Goal: Transaction & Acquisition: Obtain resource

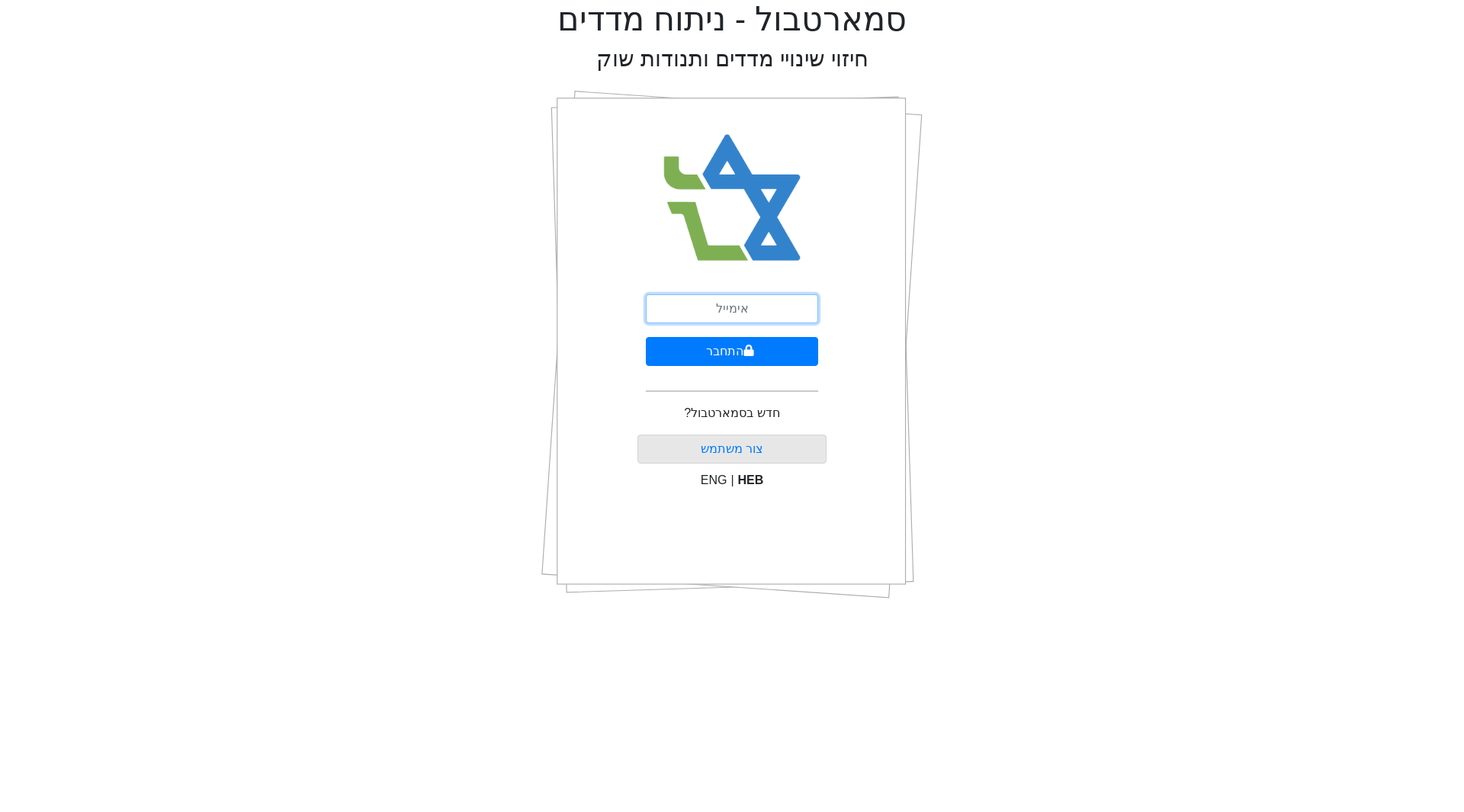
click at [720, 310] on input "email" at bounding box center [732, 308] width 173 height 29
type input "[EMAIL_ADDRESS][DOMAIN_NAME]"
click at [694, 349] on button "התחבר" at bounding box center [732, 351] width 173 height 29
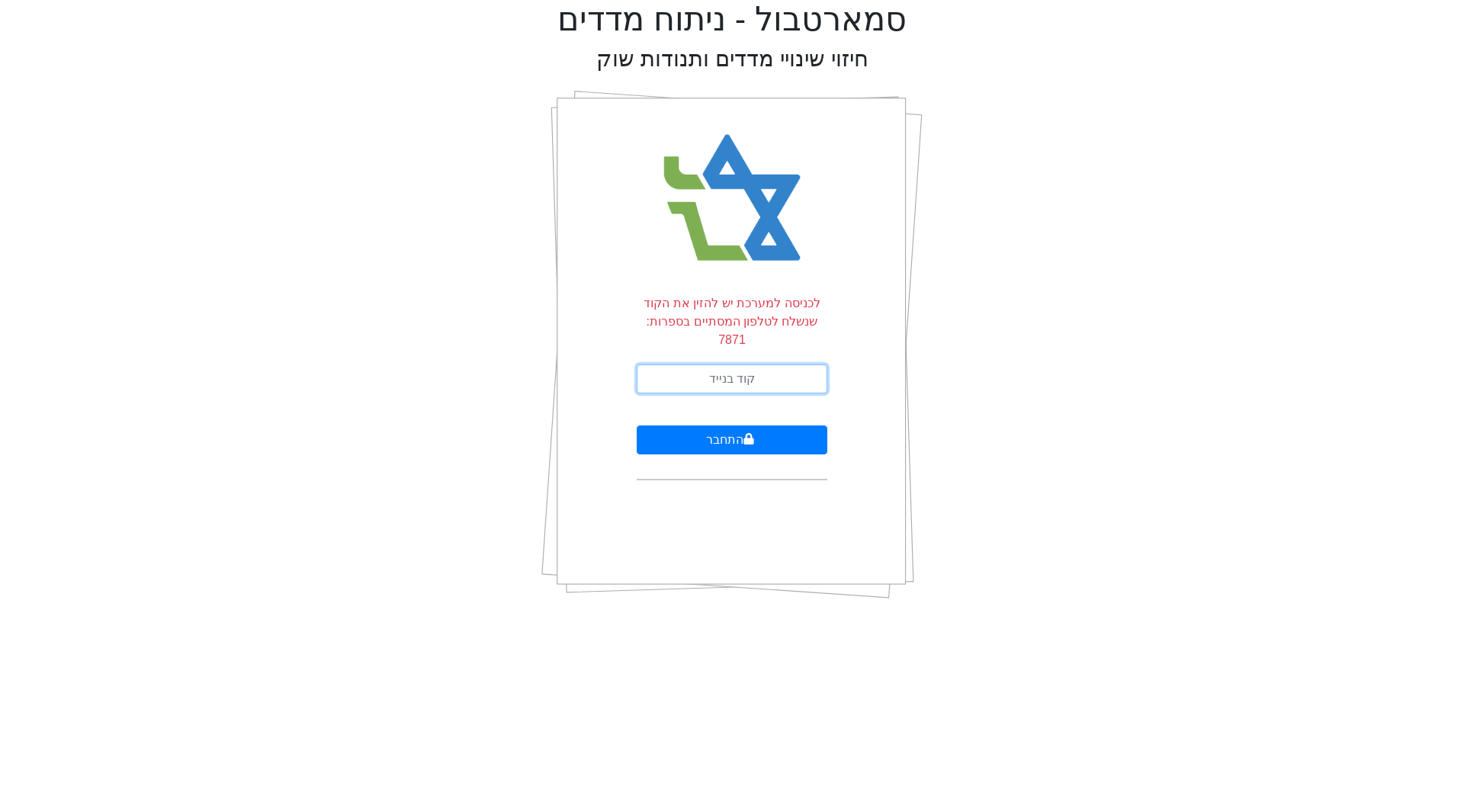
click at [720, 364] on input "text" at bounding box center [732, 378] width 191 height 29
type input "743345"
click at [637, 425] on button "התחבר" at bounding box center [732, 439] width 191 height 29
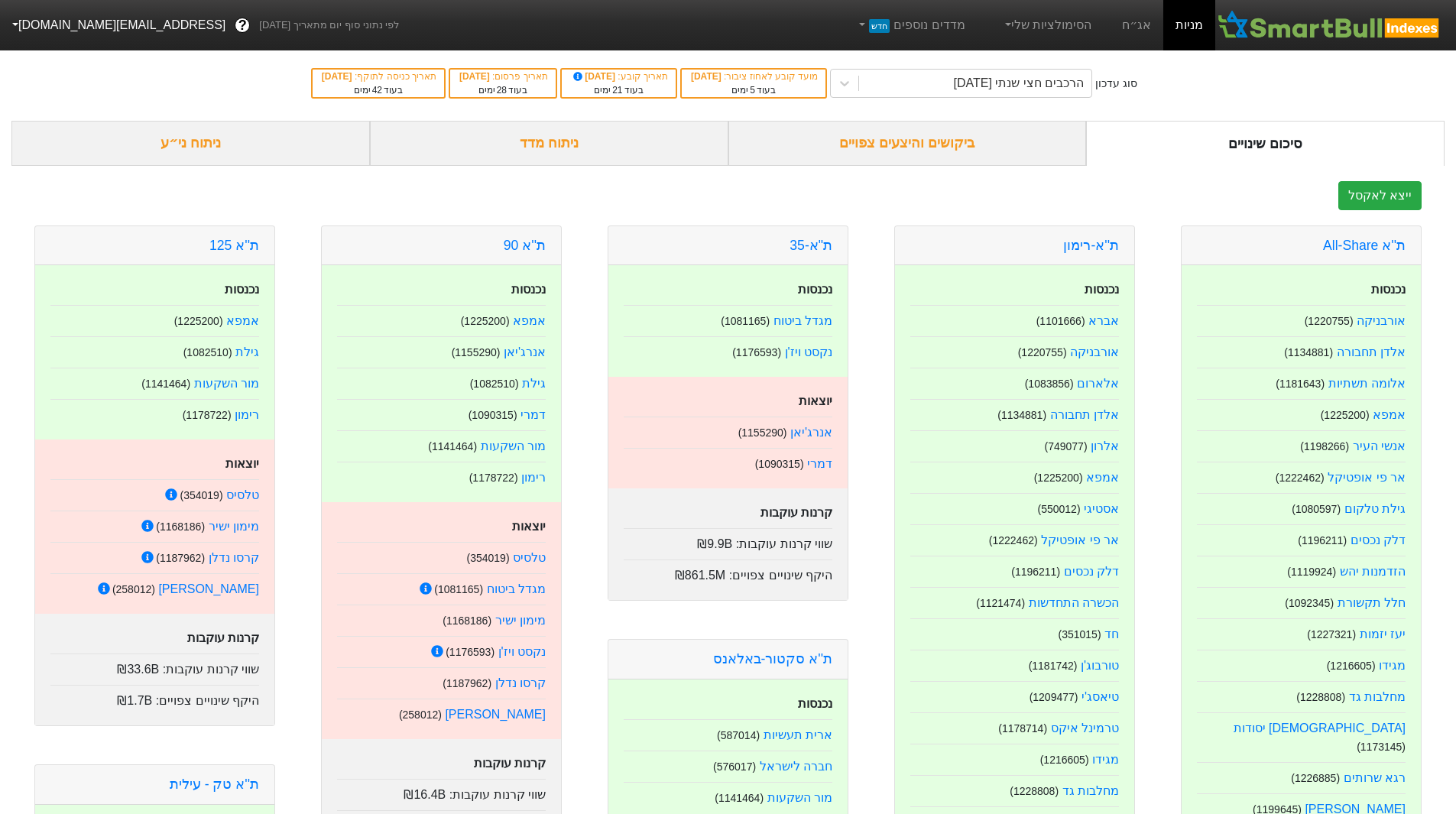
click at [891, 150] on div "ביקושים והיצעים צפויים" at bounding box center [907, 144] width 358 height 45
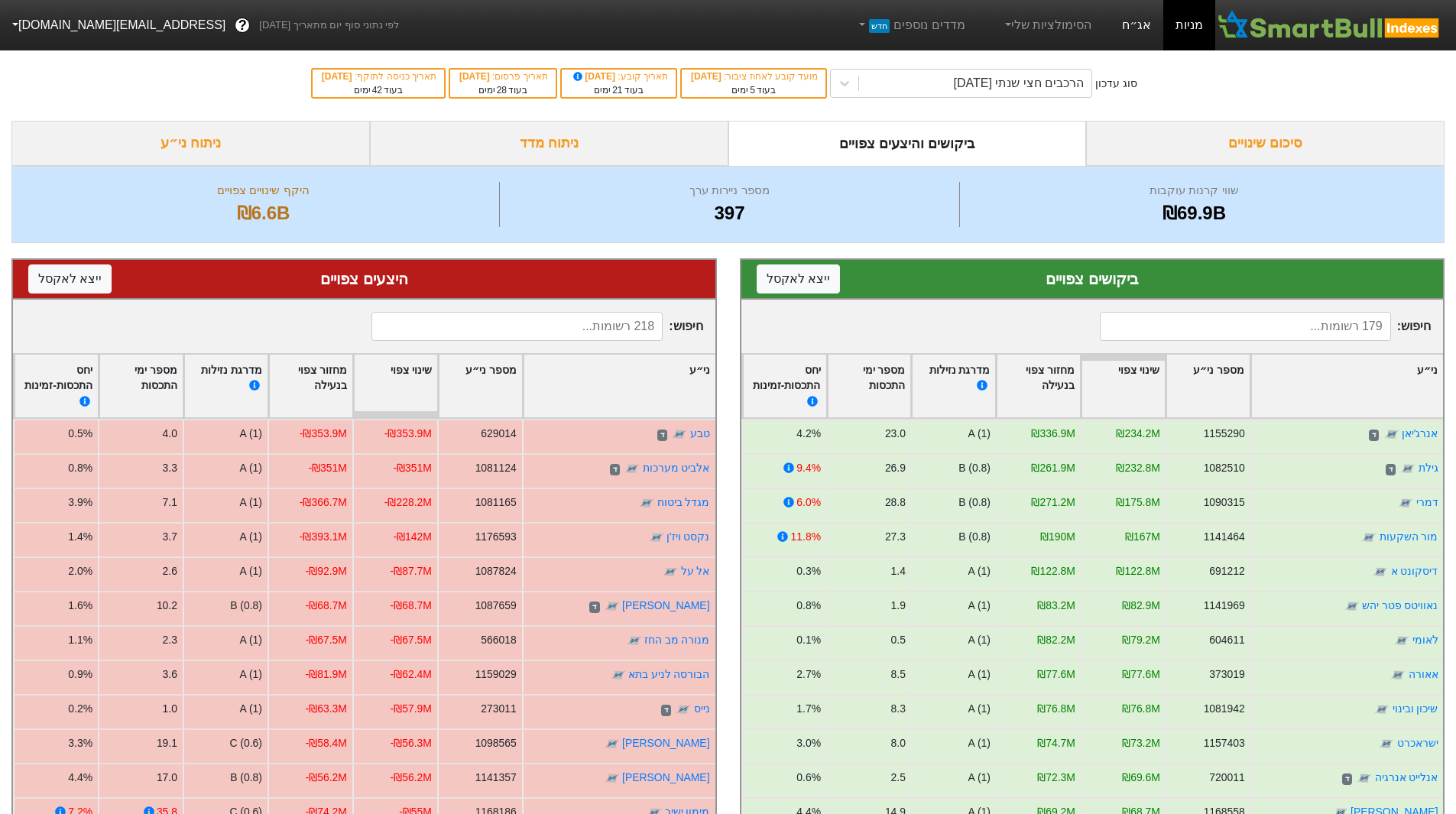
click at [1147, 27] on link "אג״ח" at bounding box center [1136, 25] width 53 height 50
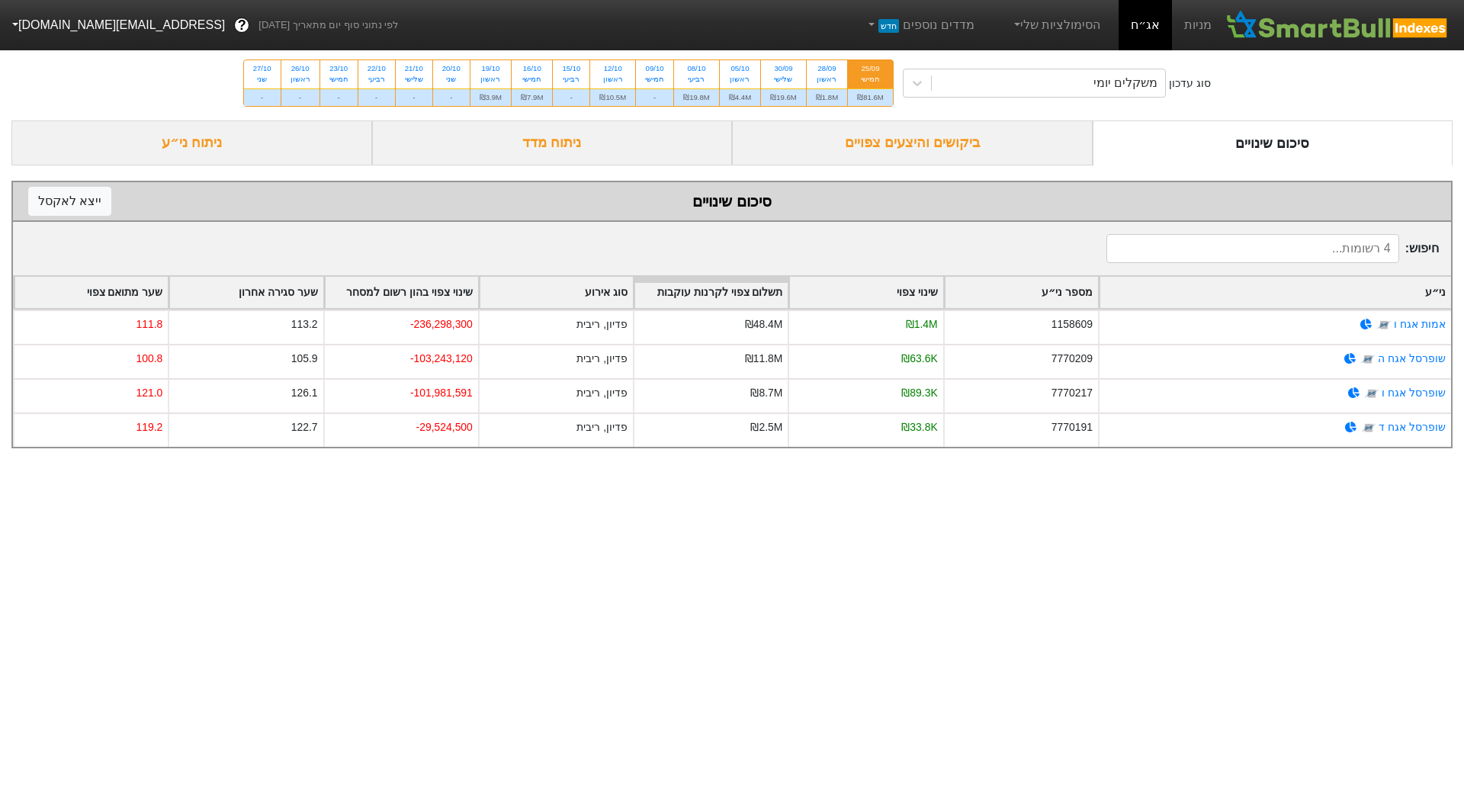
click at [932, 150] on div "ביקושים והיצעים צפויים" at bounding box center [912, 143] width 361 height 45
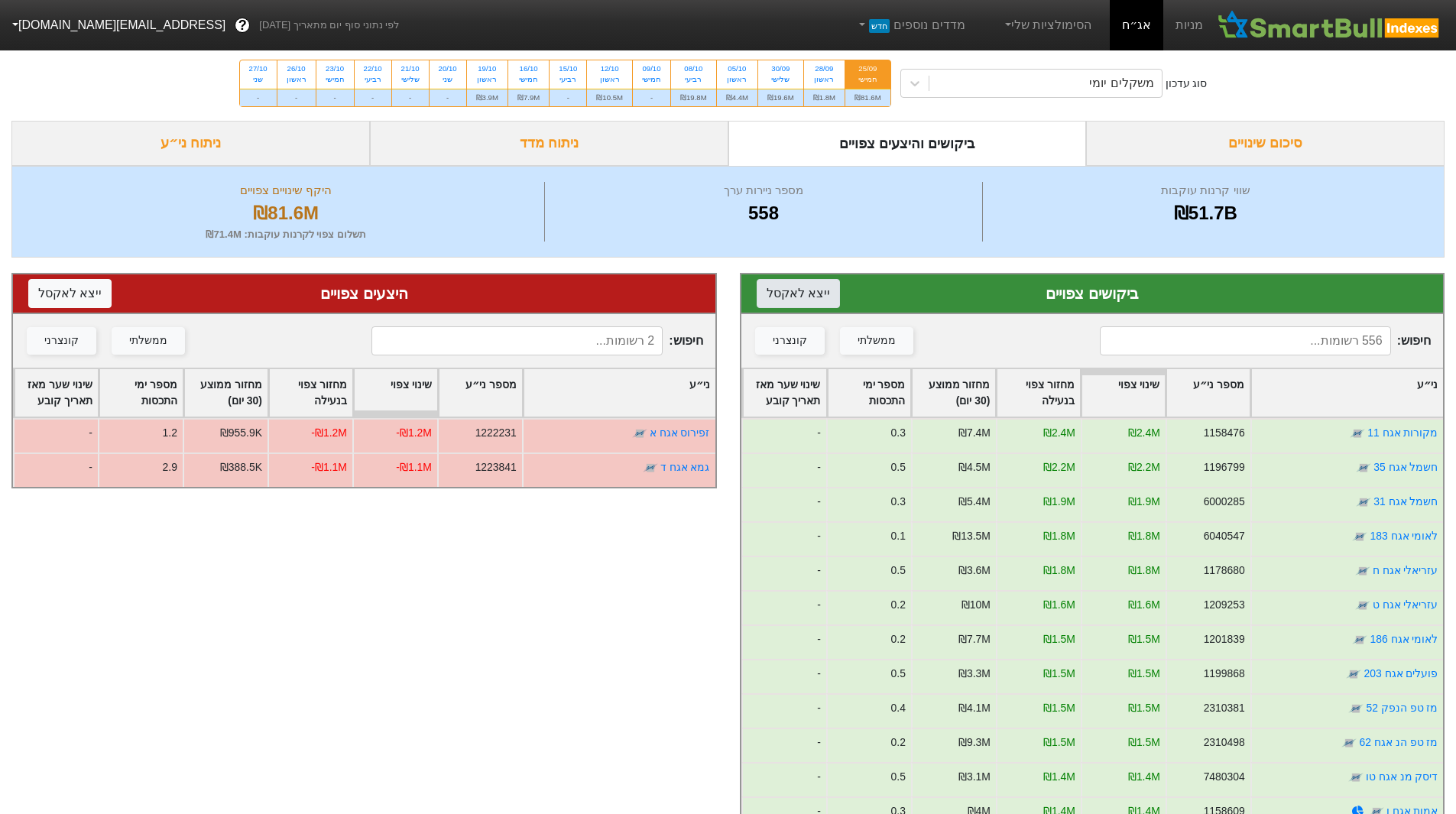
click at [799, 297] on button "ייצא ל אקסל" at bounding box center [799, 293] width 84 height 29
